Goal: Check status: Check status

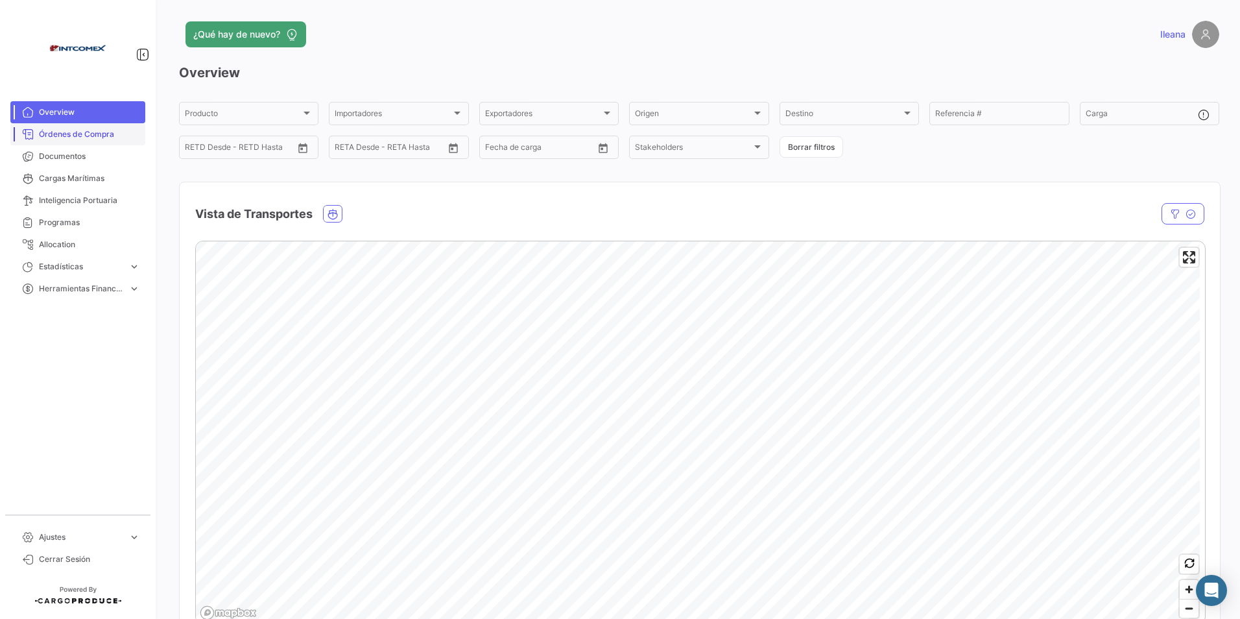
click at [93, 132] on span "Órdenes de Compra" at bounding box center [89, 134] width 101 height 12
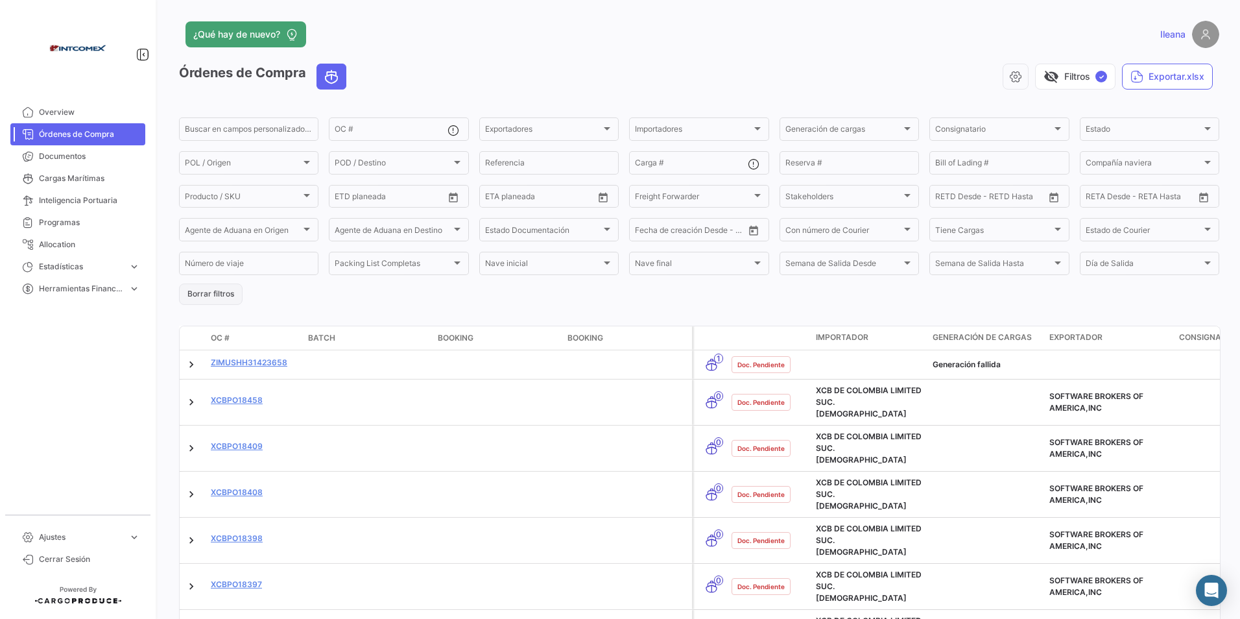
click at [189, 292] on button "Borrar filtros" at bounding box center [211, 293] width 64 height 21
click at [824, 161] on input "Reserva #" at bounding box center [849, 164] width 128 height 9
paste input "181AS0255996742J1"
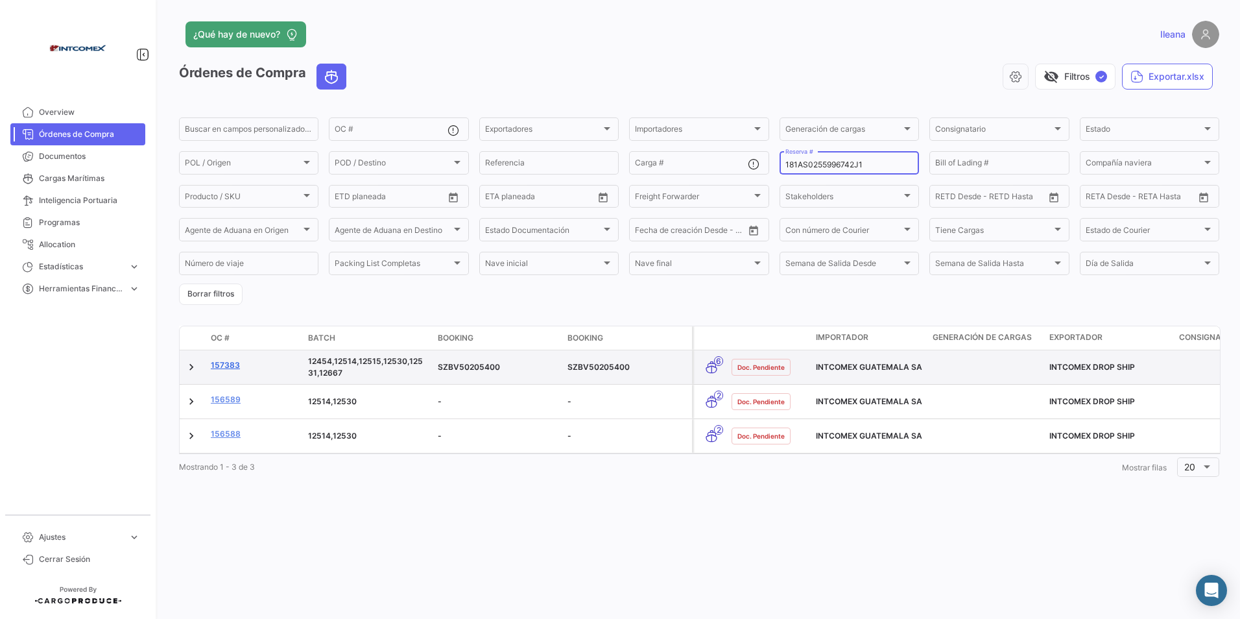
type input "181AS0255996742J1"
click at [234, 366] on link "157383" at bounding box center [254, 365] width 87 height 12
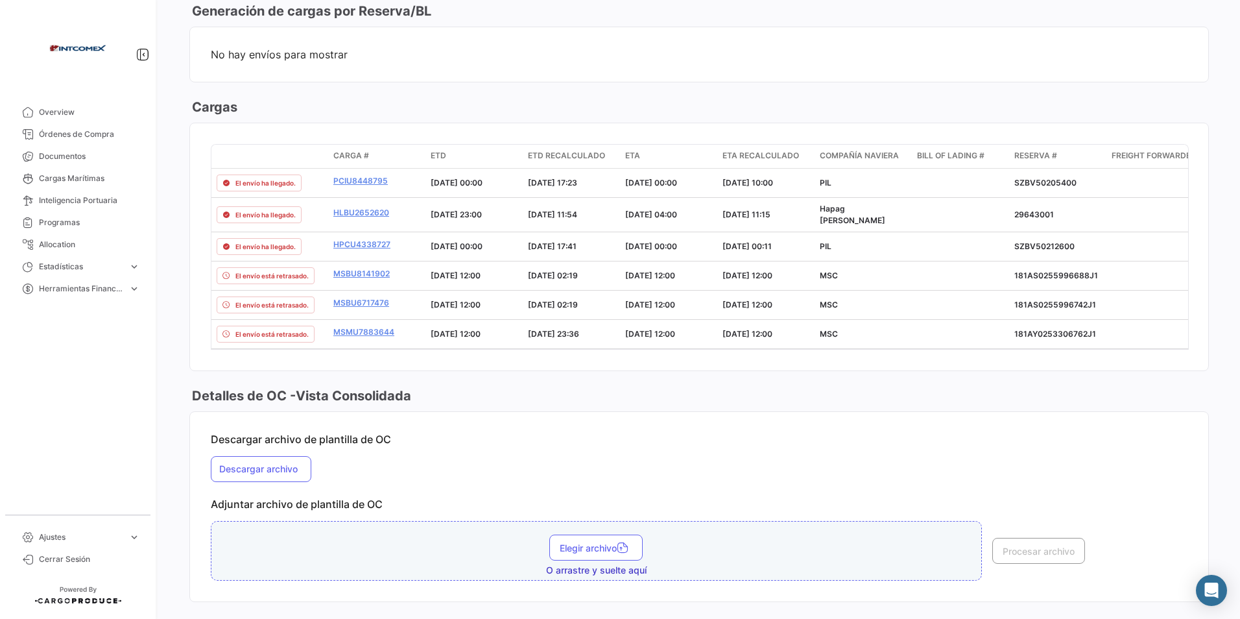
scroll to position [1038, 0]
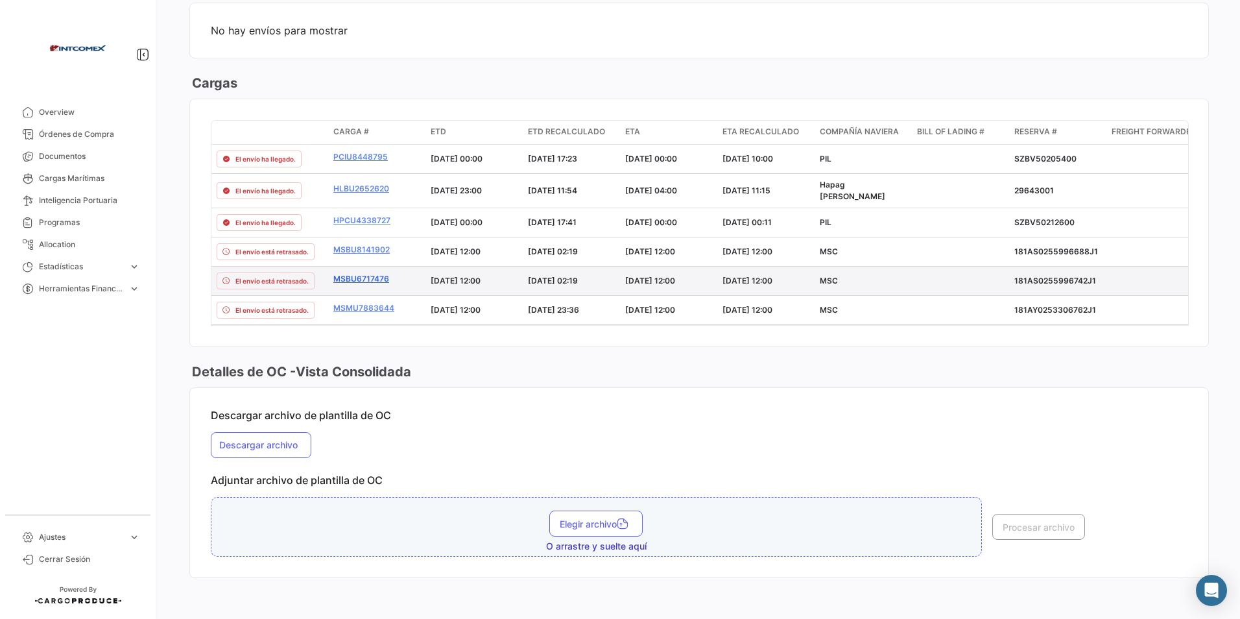
click at [380, 275] on link "MSBU6717476" at bounding box center [376, 279] width 87 height 12
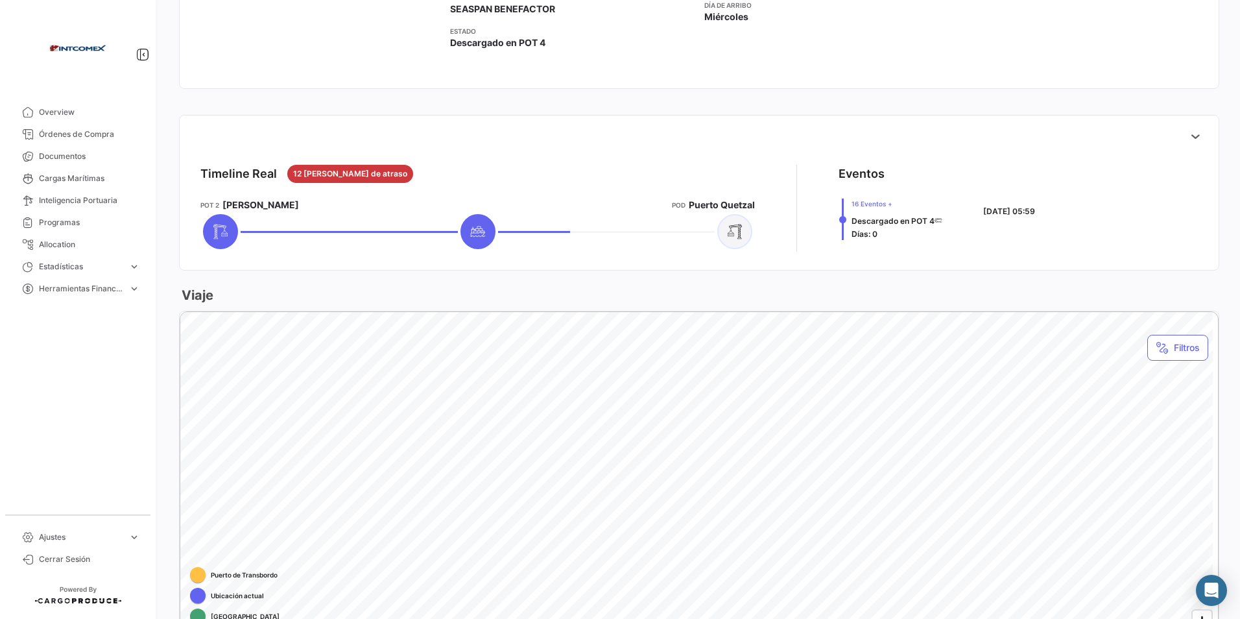
scroll to position [454, 0]
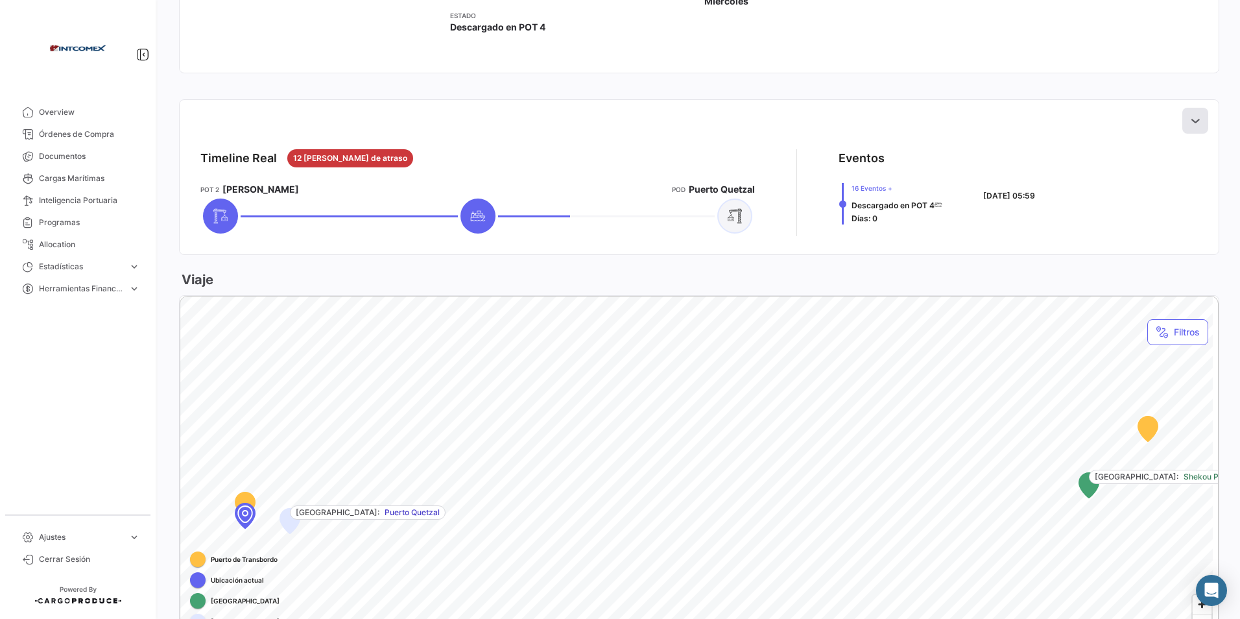
click at [1192, 120] on icon at bounding box center [1195, 120] width 13 height 13
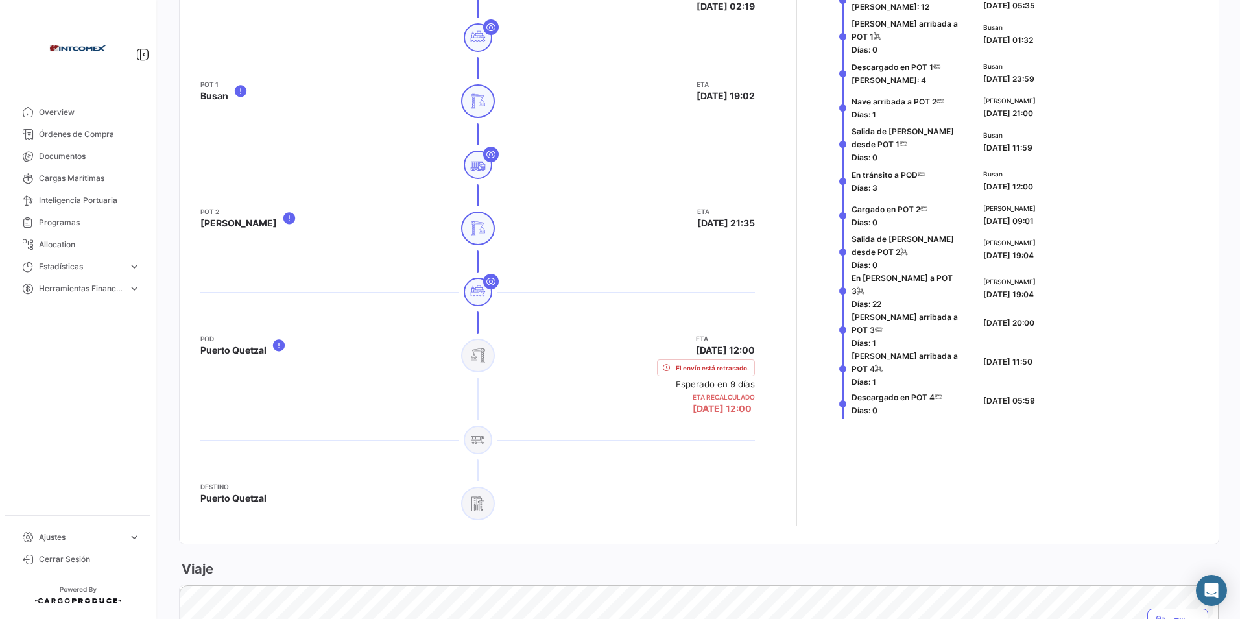
scroll to position [843, 0]
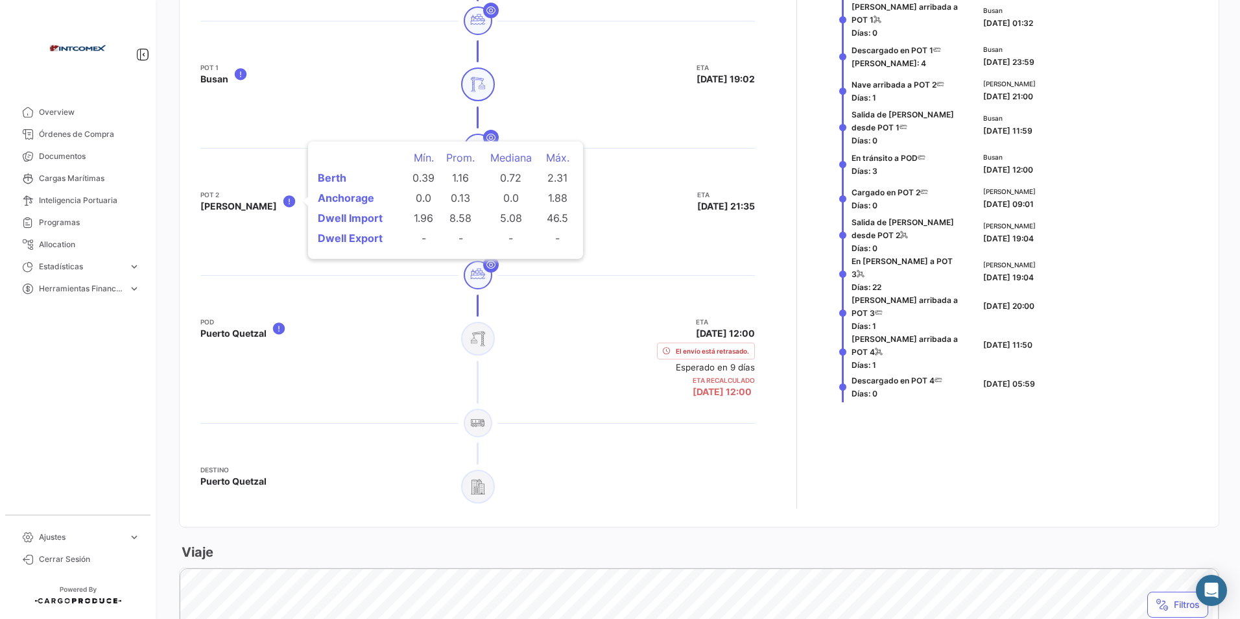
click at [283, 200] on icon at bounding box center [289, 201] width 14 height 16
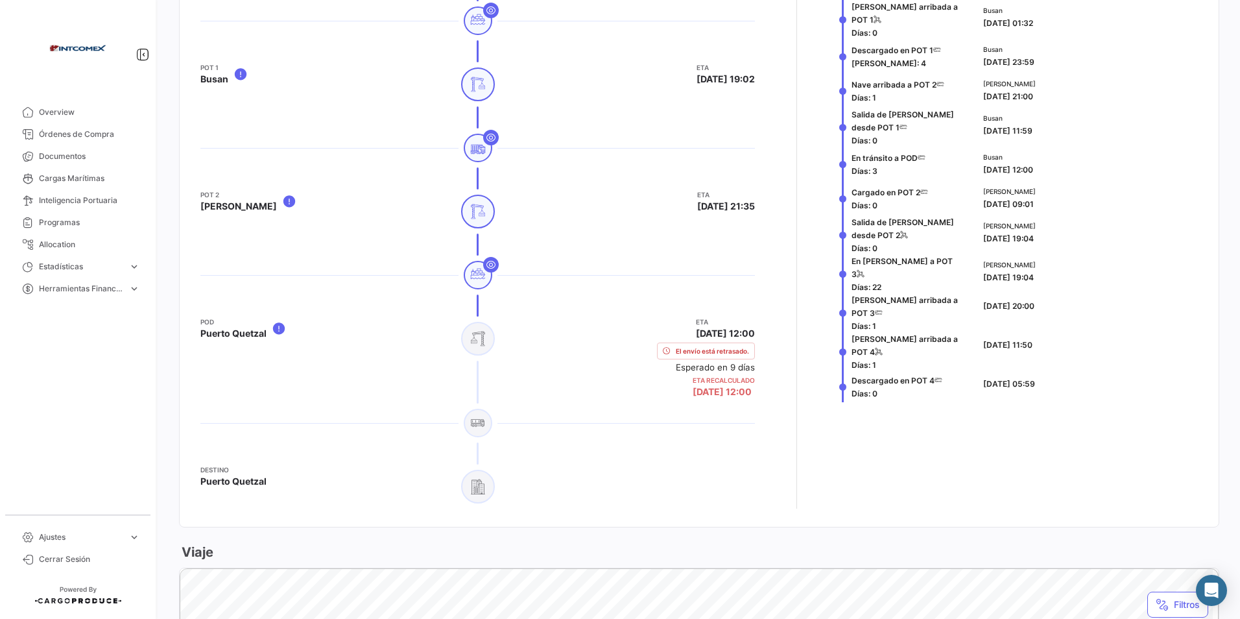
click at [639, 220] on div "ETA [DATE] 21:35" at bounding box center [628, 222] width 256 height 66
click at [109, 137] on span "Órdenes de Compra" at bounding box center [89, 134] width 101 height 12
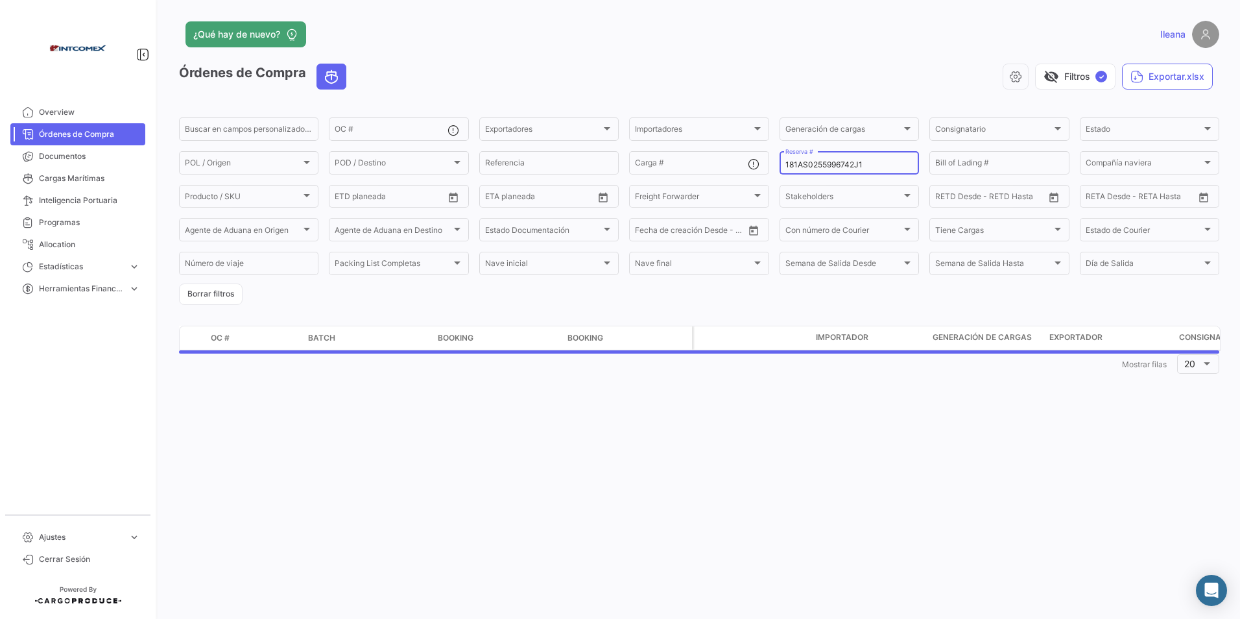
click at [868, 165] on input "181AS0255996742J1" at bounding box center [849, 164] width 128 height 9
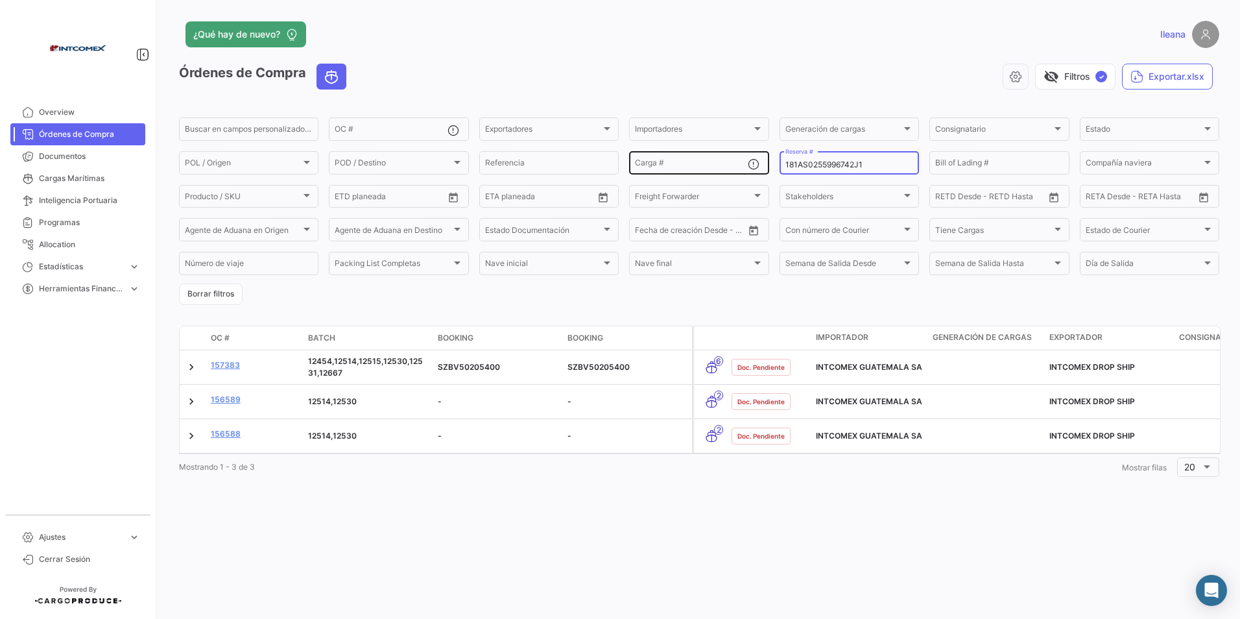
drag, startPoint x: 879, startPoint y: 166, endPoint x: 758, endPoint y: 166, distance: 120.6
click at [0, 0] on div "Buscar en [PERSON_NAME] personalizados... OC # Exportadores Exportadores Import…" at bounding box center [0, 0] width 0 height 0
paste input "3"
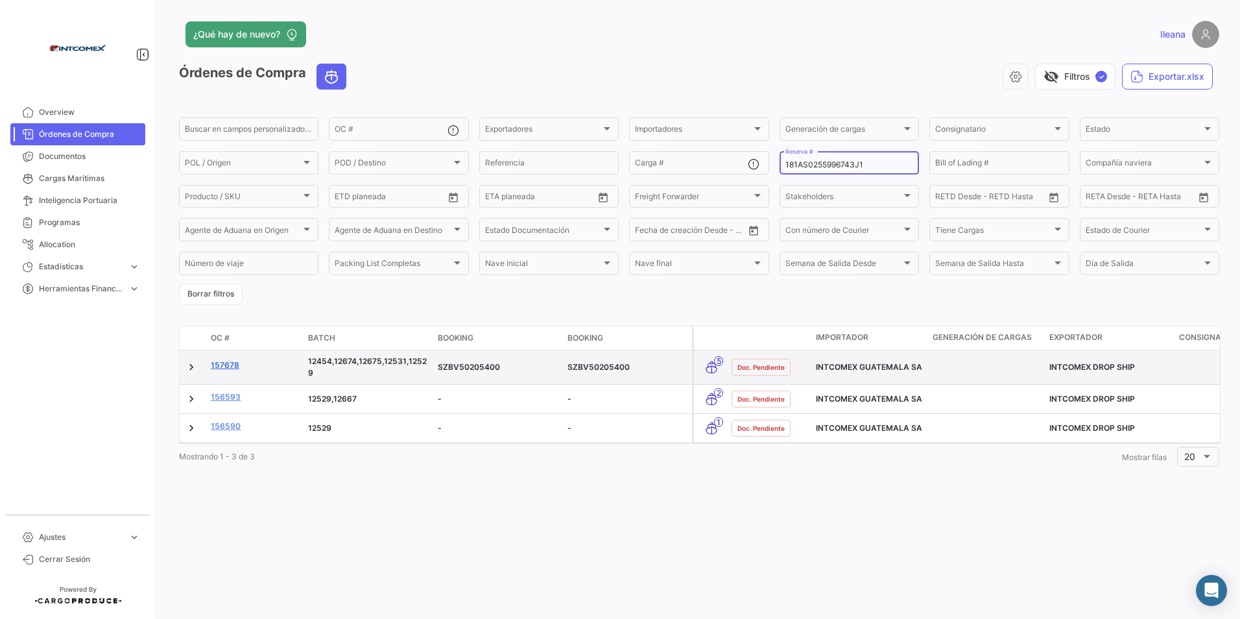
type input "181AS0255996743J1"
click at [232, 366] on link "157678" at bounding box center [254, 365] width 87 height 12
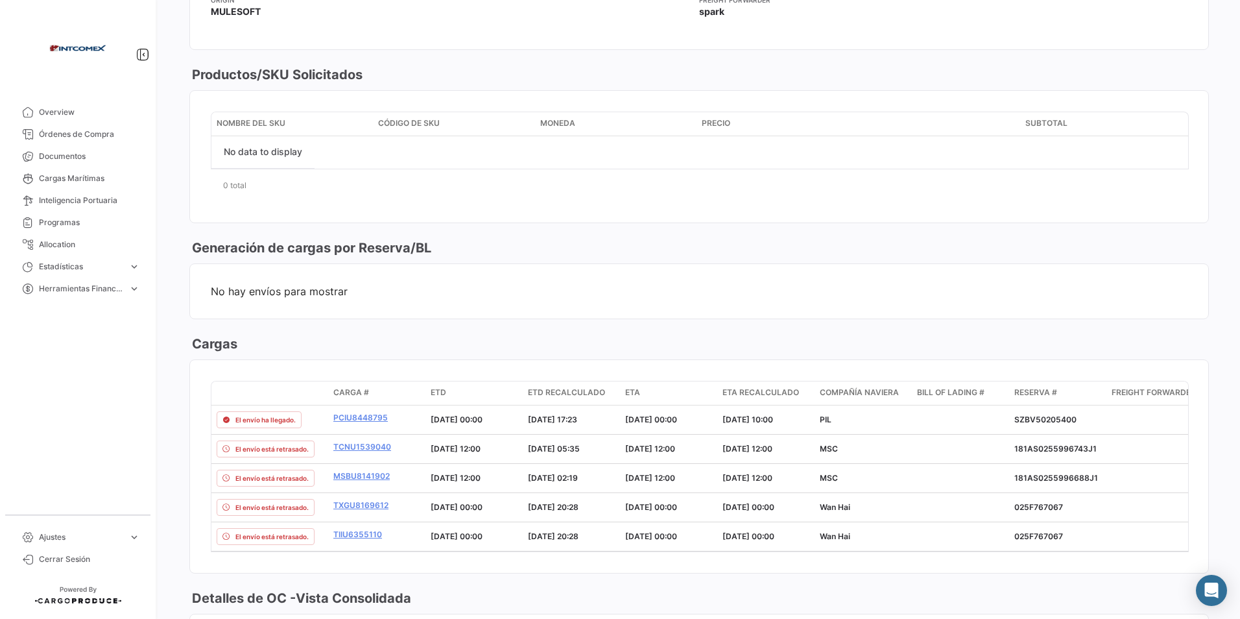
scroll to position [973, 0]
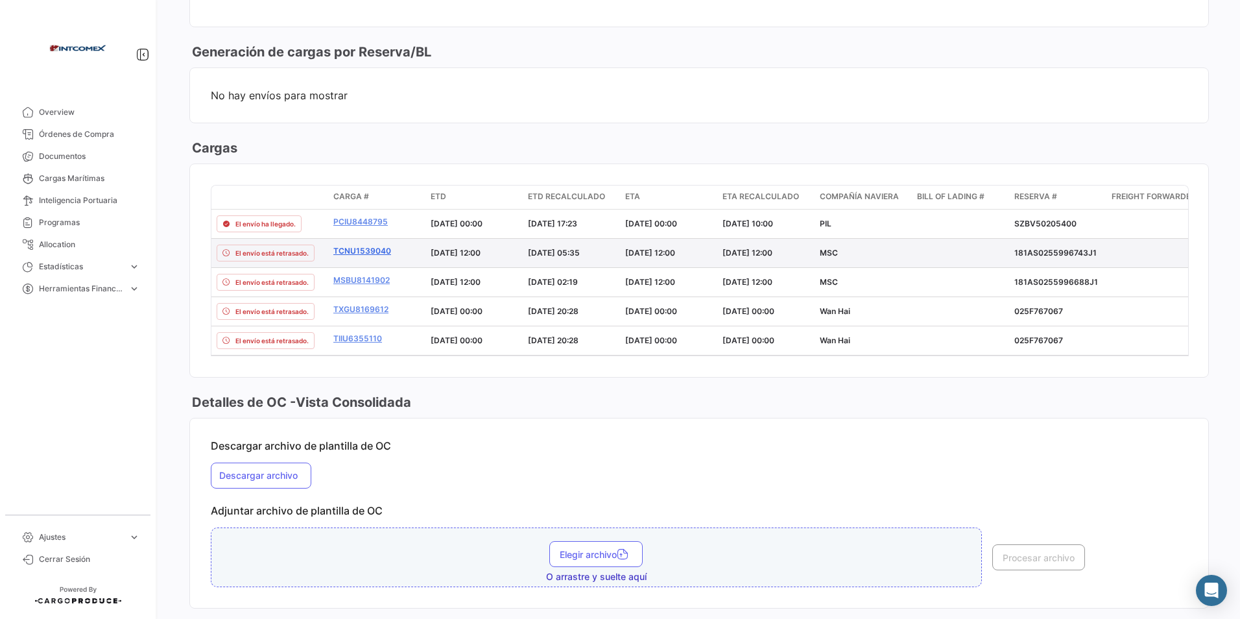
click at [376, 252] on link "TCNU1539040" at bounding box center [376, 251] width 87 height 12
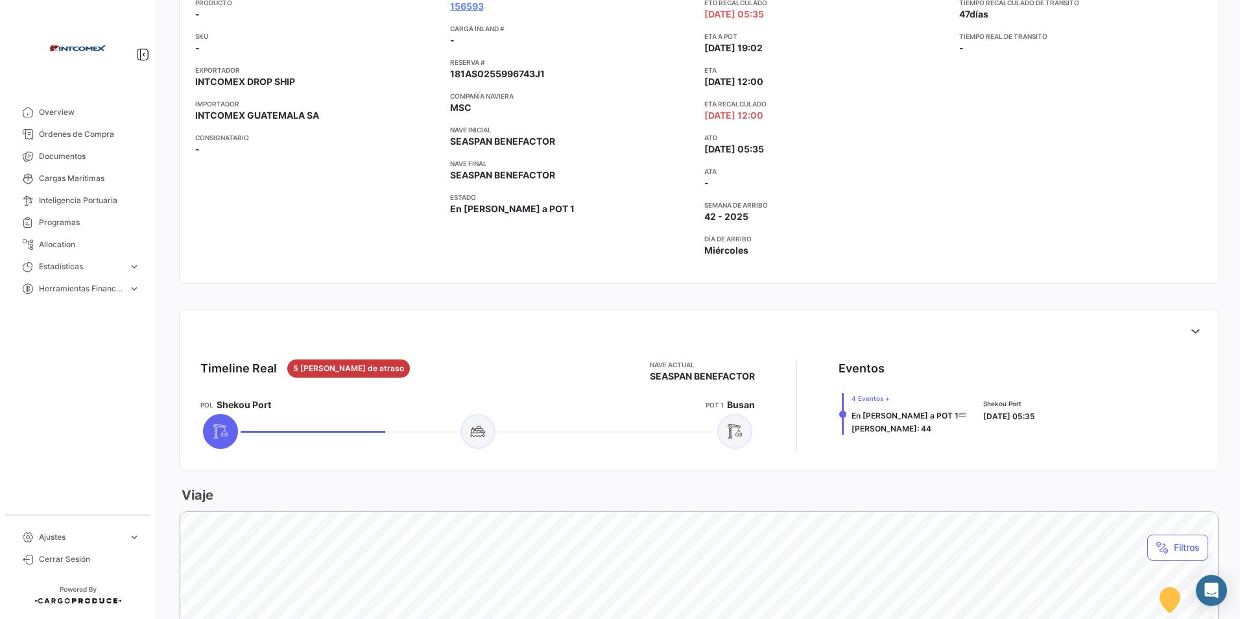
scroll to position [324, 0]
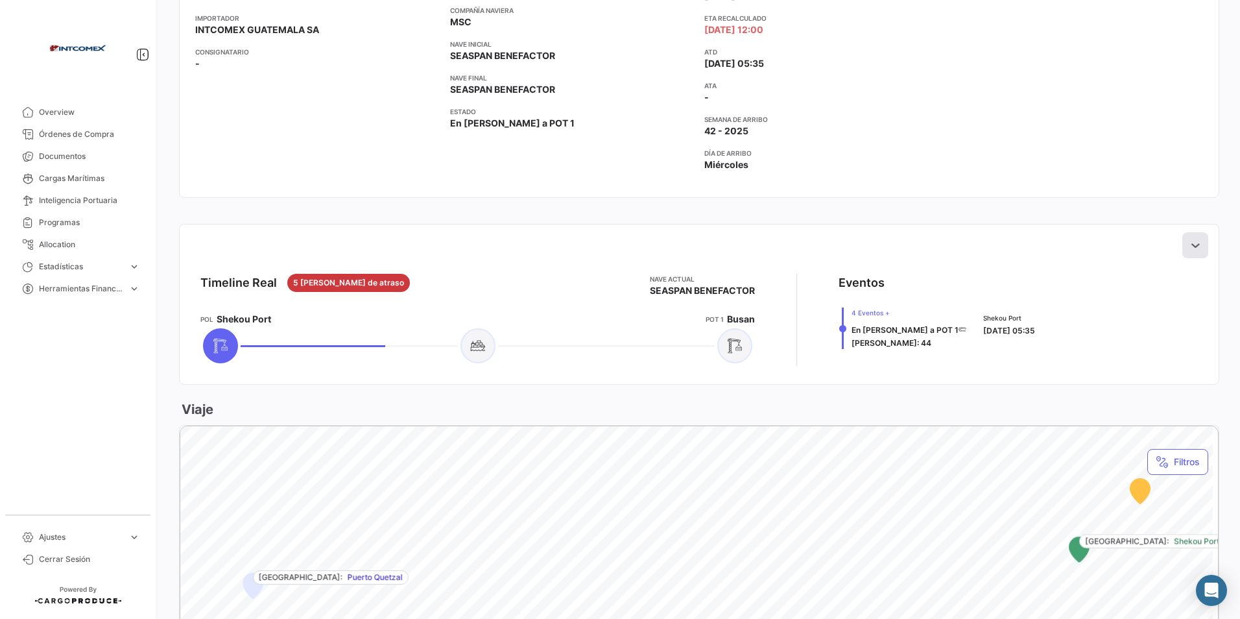
click at [1189, 239] on icon at bounding box center [1195, 245] width 13 height 13
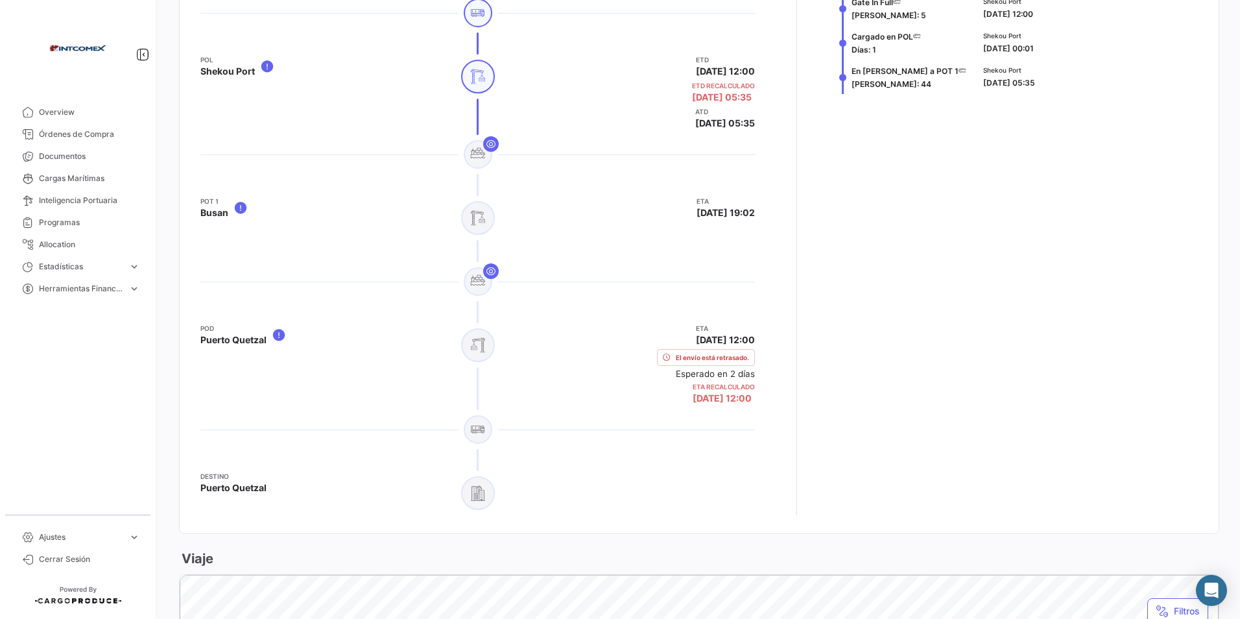
scroll to position [713, 0]
